Goal: Check status: Check status

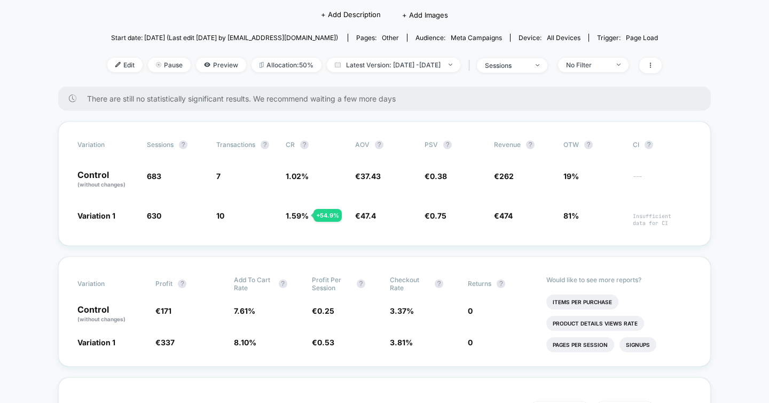
scroll to position [94, 0]
click at [389, 65] on span "Latest Version: [DATE] - [DATE]" at bounding box center [393, 64] width 133 height 14
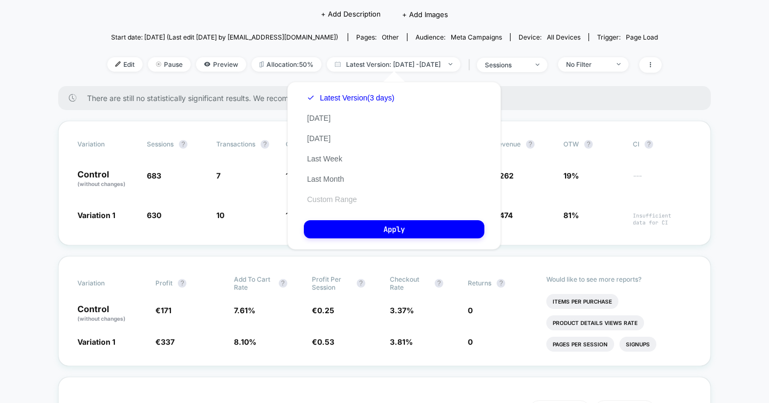
click at [328, 200] on button "Custom Range" at bounding box center [332, 199] width 56 height 10
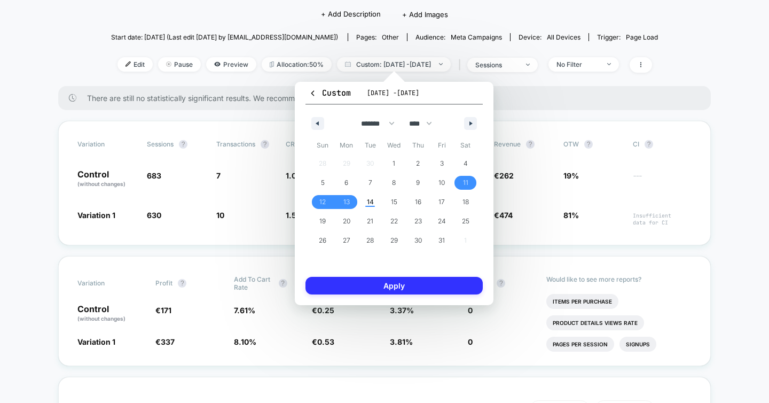
click at [363, 283] on button "Apply" at bounding box center [393, 286] width 177 height 18
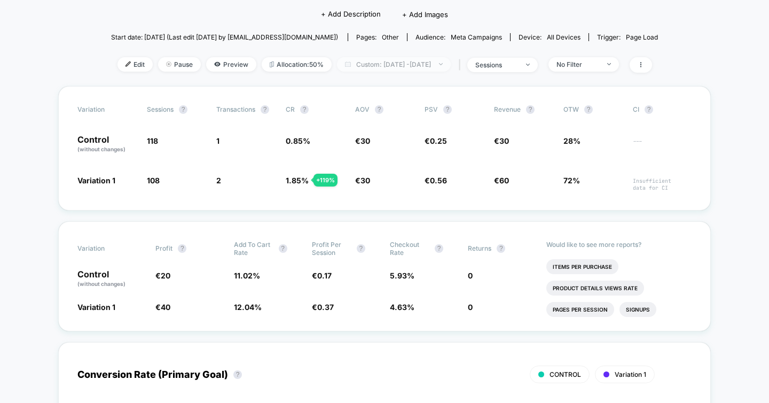
click at [368, 59] on span "Custom: [DATE] - [DATE]" at bounding box center [394, 64] width 114 height 14
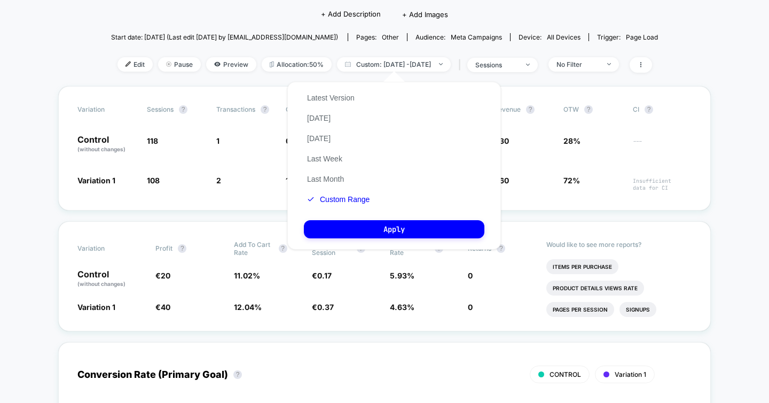
click at [327, 192] on div "Latest Version [DATE] [DATE] Last Week Last Month Custom Range" at bounding box center [338, 149] width 69 height 122
click at [331, 197] on button "Custom Range" at bounding box center [338, 199] width 69 height 10
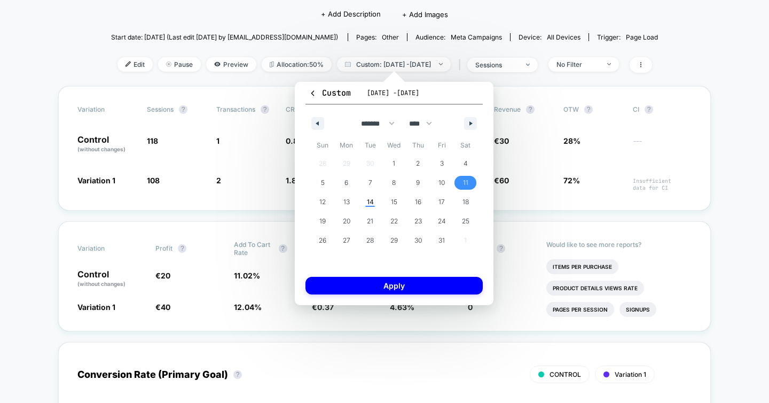
click at [466, 184] on span "11" at bounding box center [465, 182] width 5 height 19
click at [368, 201] on span "14" at bounding box center [370, 201] width 7 height 19
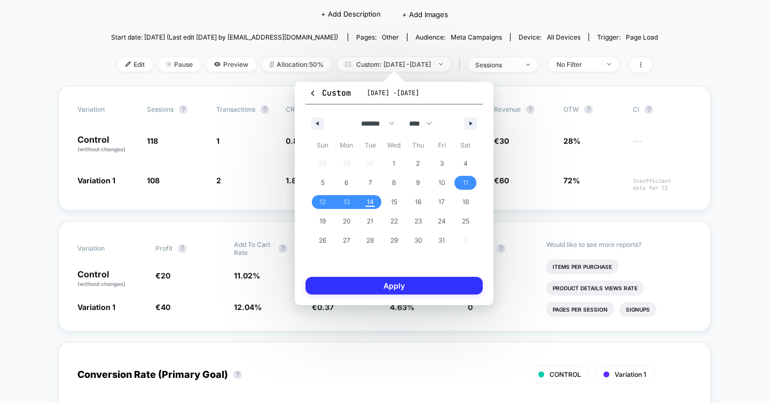
click at [368, 279] on button "Apply" at bounding box center [393, 286] width 177 height 18
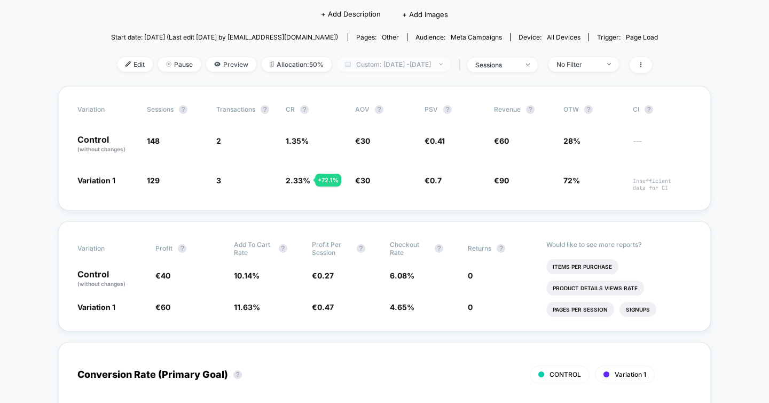
click at [369, 64] on span "Custom: [DATE] - [DATE]" at bounding box center [394, 64] width 114 height 14
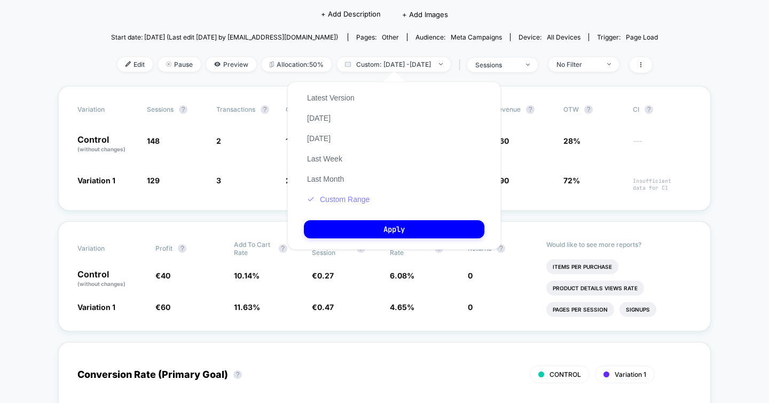
click at [326, 197] on button "Custom Range" at bounding box center [338, 199] width 69 height 10
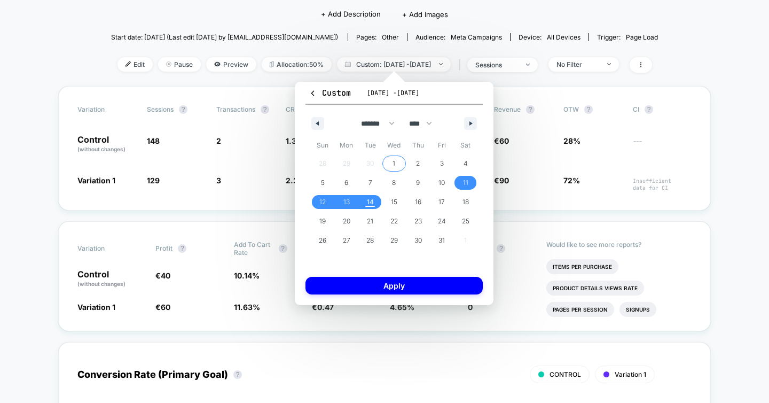
click at [394, 161] on span "1" at bounding box center [393, 163] width 3 height 19
click at [370, 201] on span "14" at bounding box center [370, 201] width 7 height 19
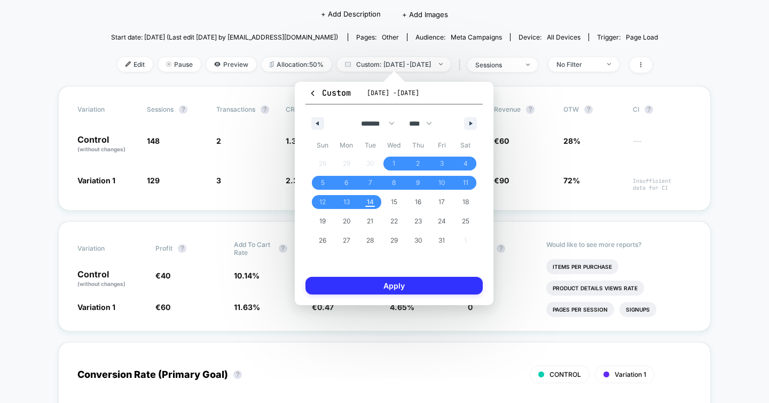
click at [361, 281] on button "Apply" at bounding box center [393, 286] width 177 height 18
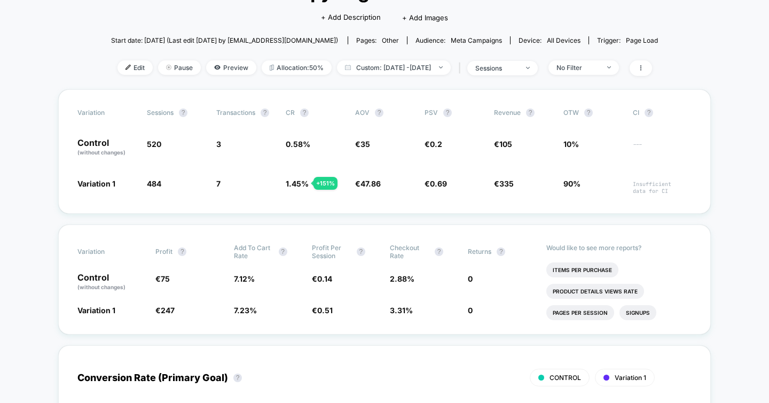
scroll to position [90, 0]
